Goal: Understand process/instructions

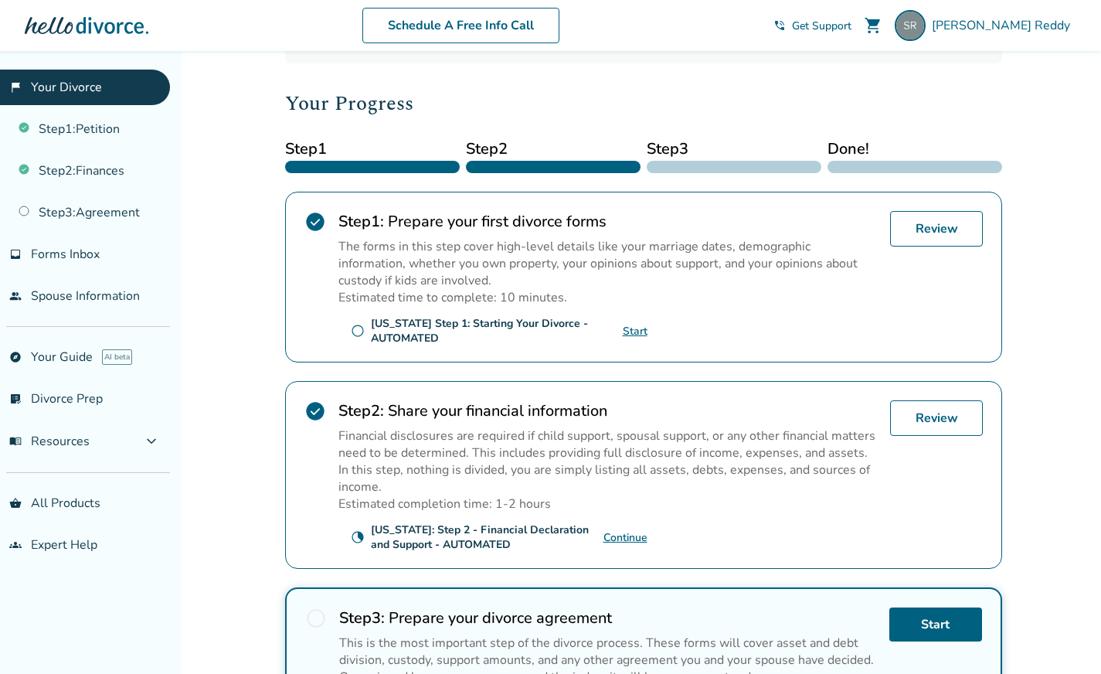
scroll to position [205, 0]
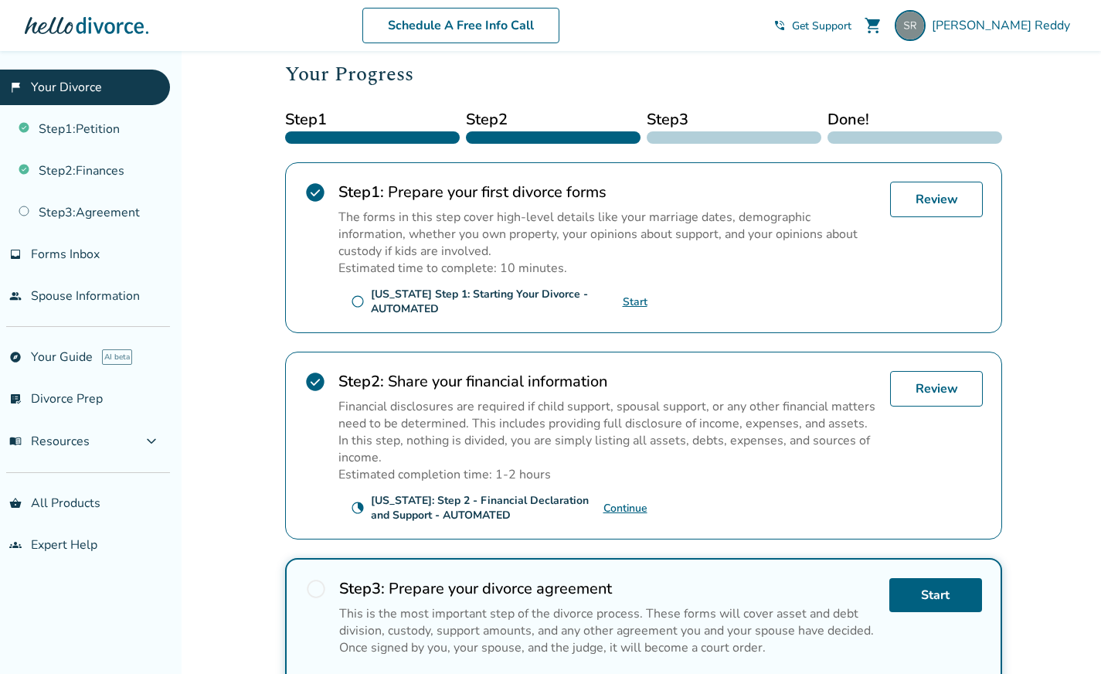
click at [618, 503] on link "Continue" at bounding box center [625, 508] width 44 height 15
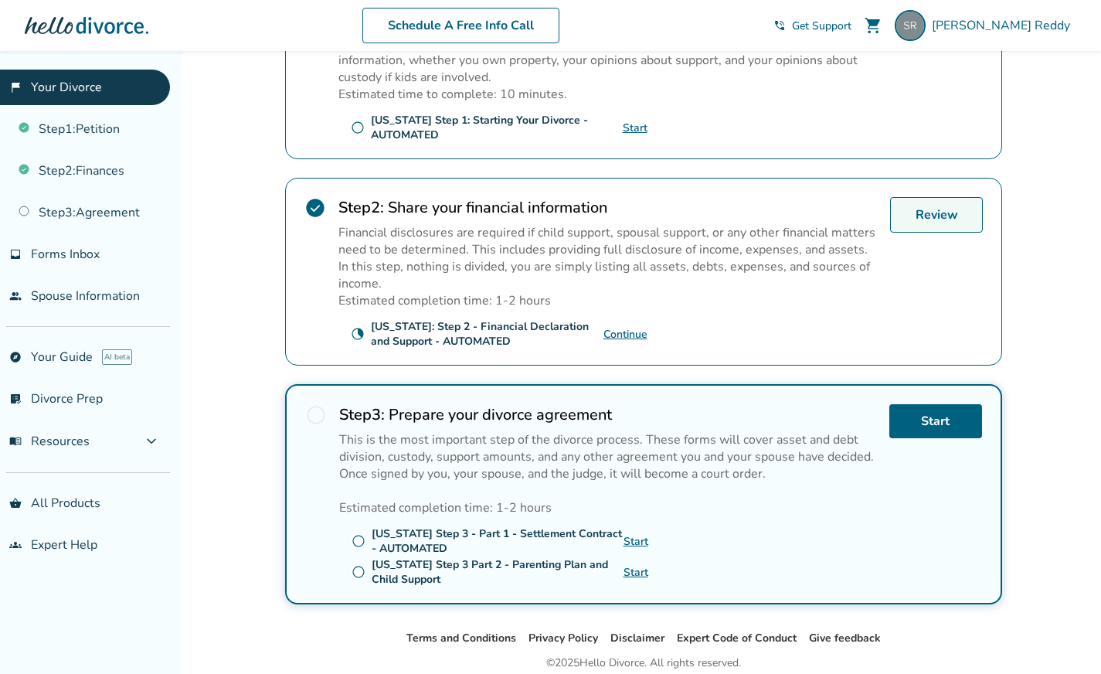
click at [945, 223] on link "Review" at bounding box center [936, 215] width 93 height 36
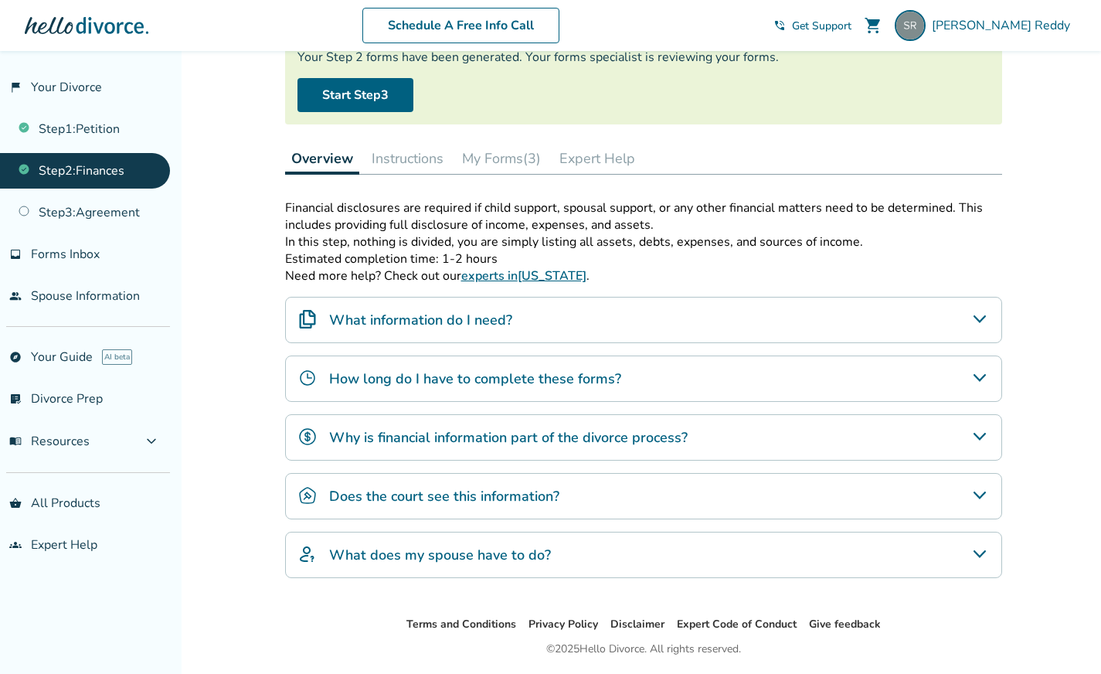
scroll to position [149, 0]
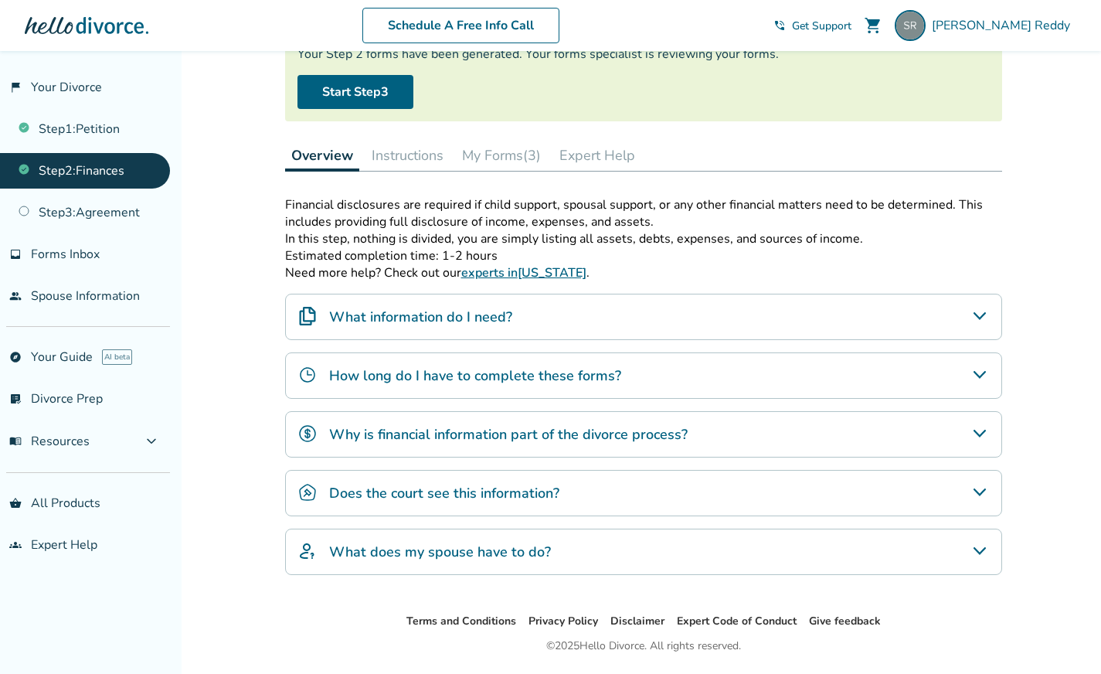
click at [506, 159] on button "My Forms (3)" at bounding box center [501, 155] width 91 height 31
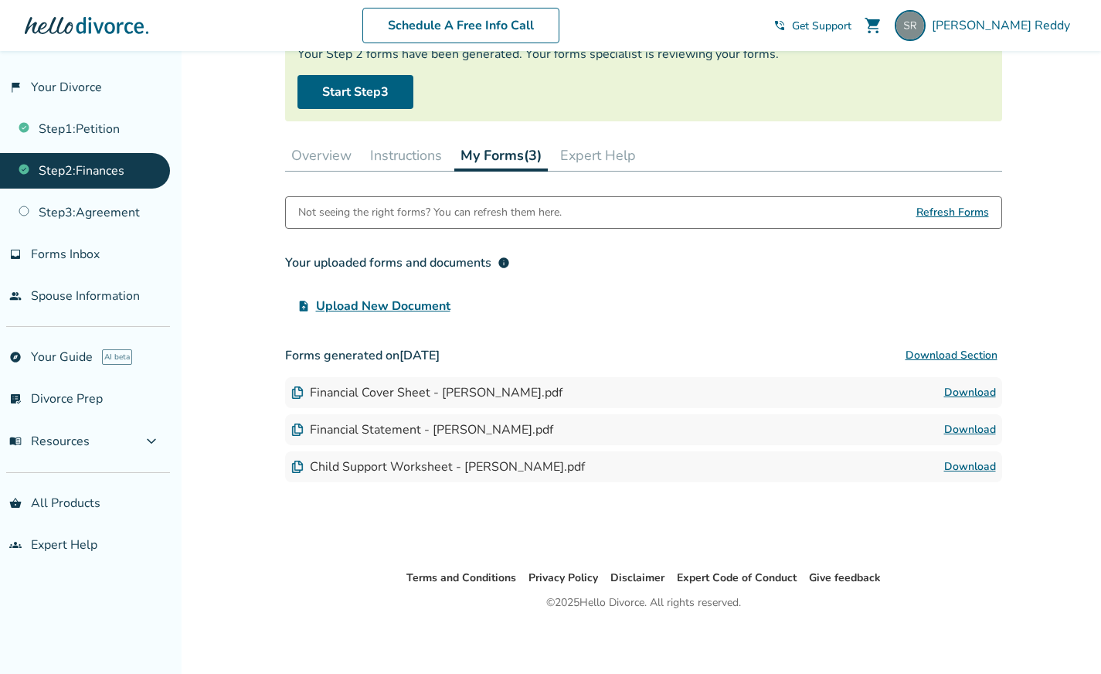
click at [397, 150] on button "Instructions" at bounding box center [406, 155] width 84 height 31
